Goal: Task Accomplishment & Management: Manage account settings

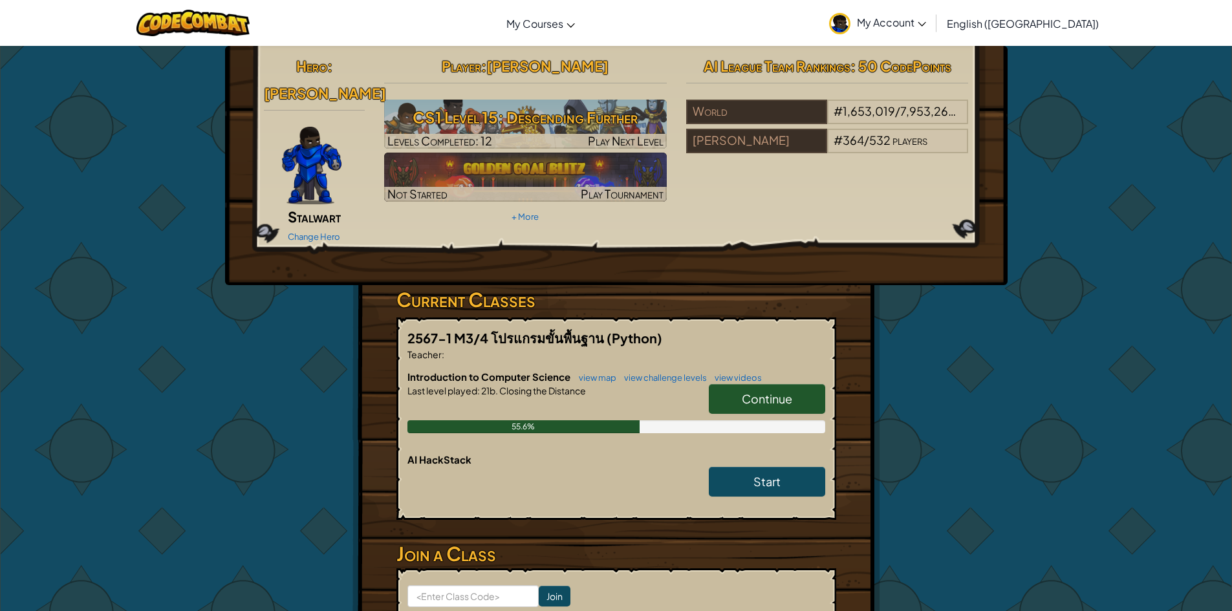
click at [933, 29] on link "My Account" at bounding box center [878, 23] width 110 height 41
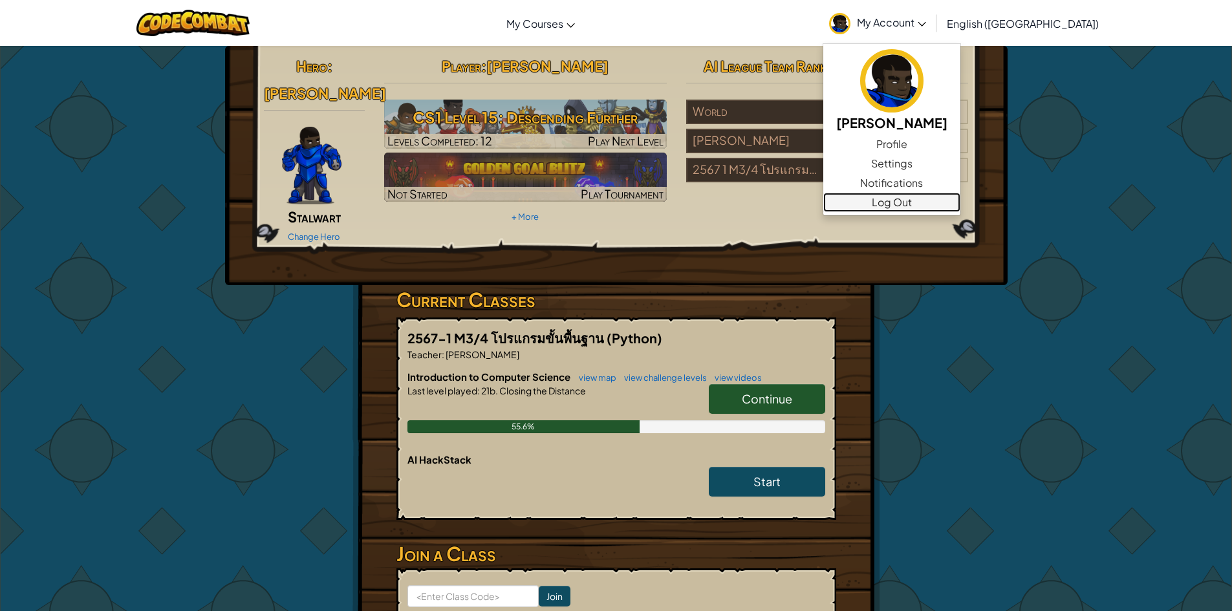
click at [960, 210] on link "Log Out" at bounding box center [891, 202] width 137 height 19
